Goal: Information Seeking & Learning: Check status

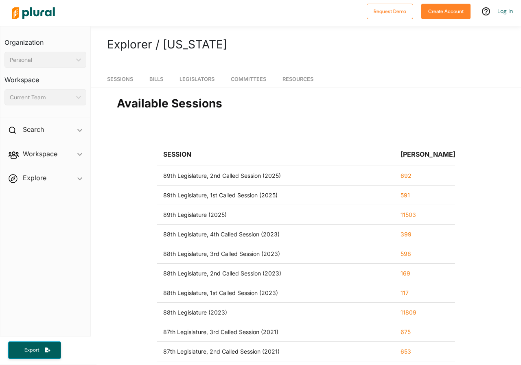
click at [169, 214] on div "89th Legislature (2025)" at bounding box center [195, 214] width 64 height 7
click at [43, 129] on h2 "Search" at bounding box center [33, 129] width 21 height 9
click at [29, 145] on h4 "Bills" at bounding box center [48, 149] width 70 height 8
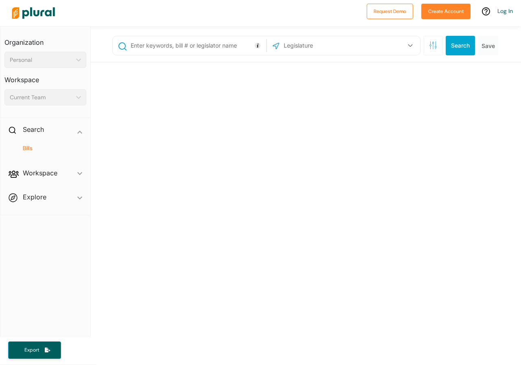
click at [172, 40] on input "text" at bounding box center [197, 45] width 134 height 15
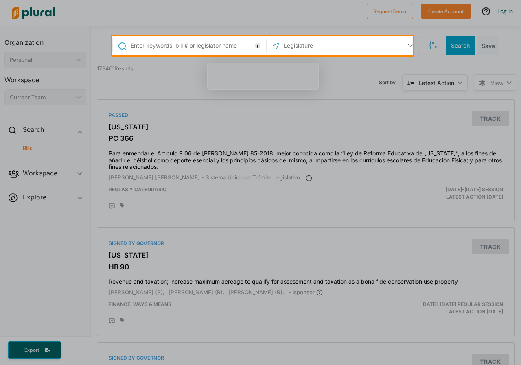
click at [211, 46] on input "text" at bounding box center [197, 45] width 134 height 15
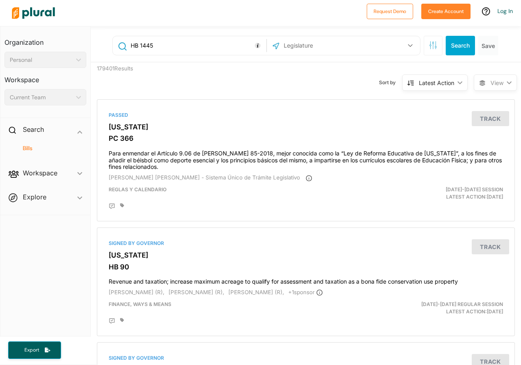
type input "HB 1445"
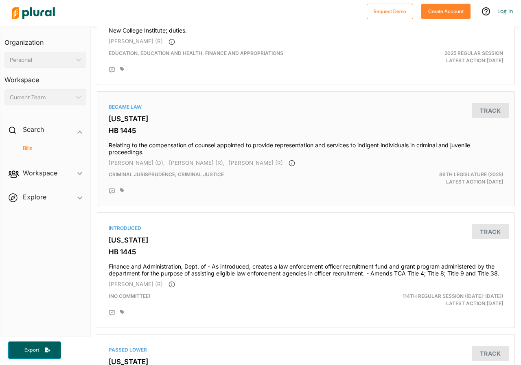
scroll to position [244, 0]
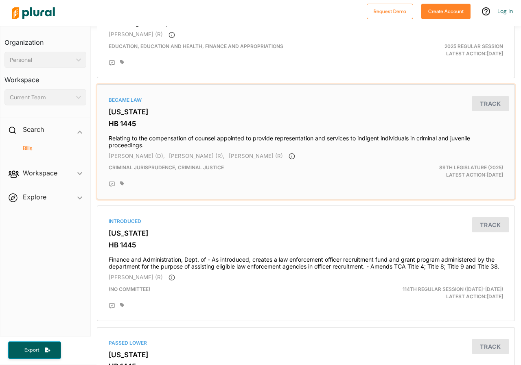
click at [128, 98] on div "Became Law" at bounding box center [306, 100] width 395 height 7
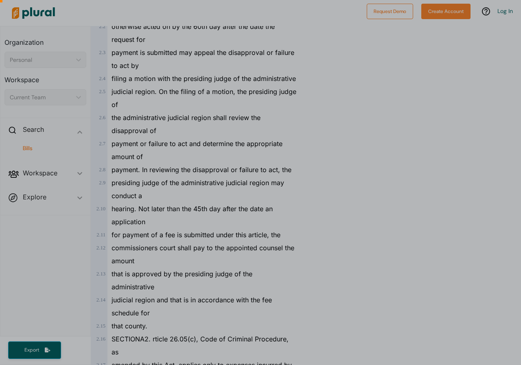
scroll to position [755, 0]
